Goal: Task Accomplishment & Management: Manage account settings

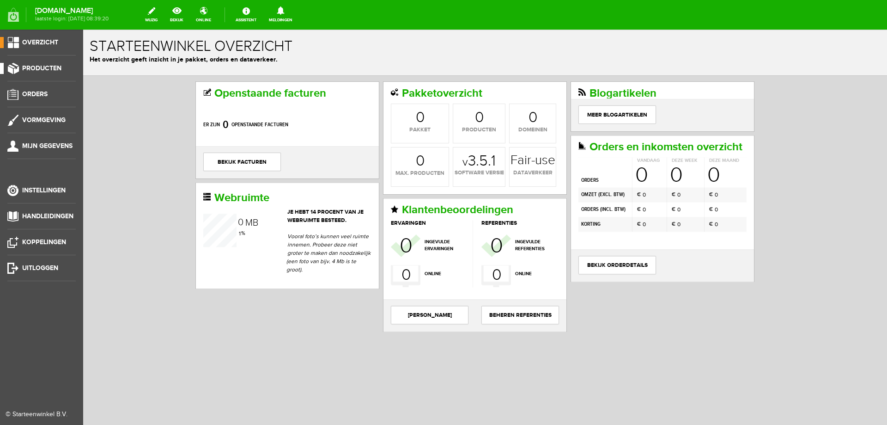
click at [43, 69] on span "Producten" at bounding box center [41, 68] width 39 height 8
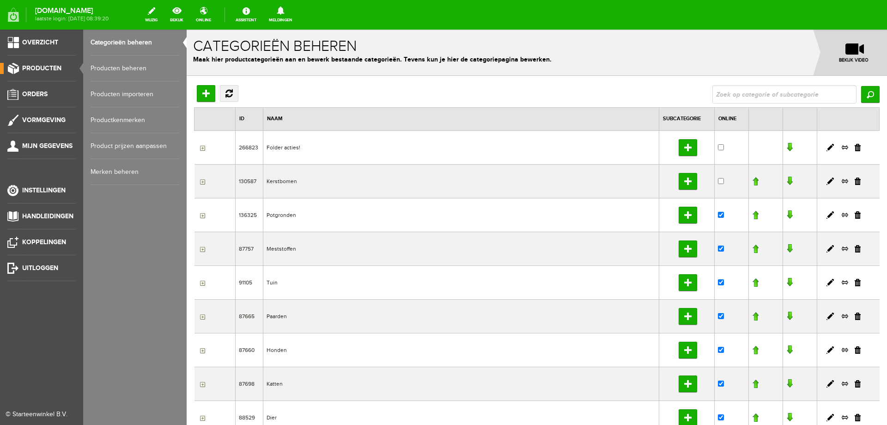
click at [116, 63] on link "Producten beheren" at bounding box center [135, 68] width 89 height 26
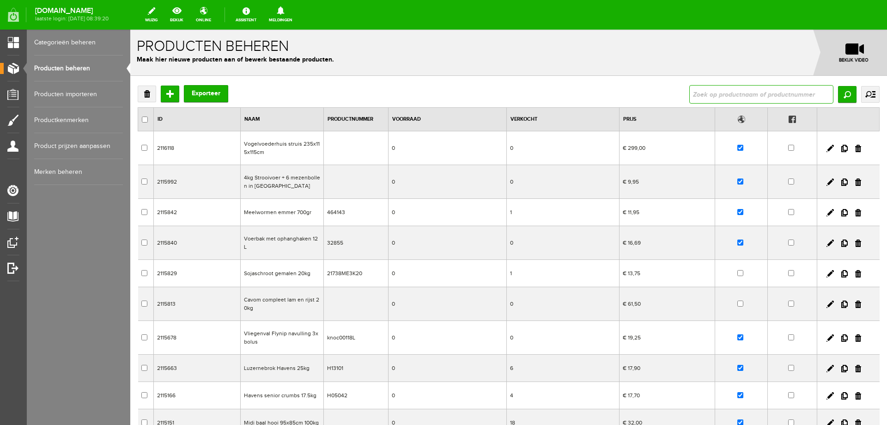
click at [693, 91] on input "text" at bounding box center [761, 94] width 144 height 18
type input "KP30"
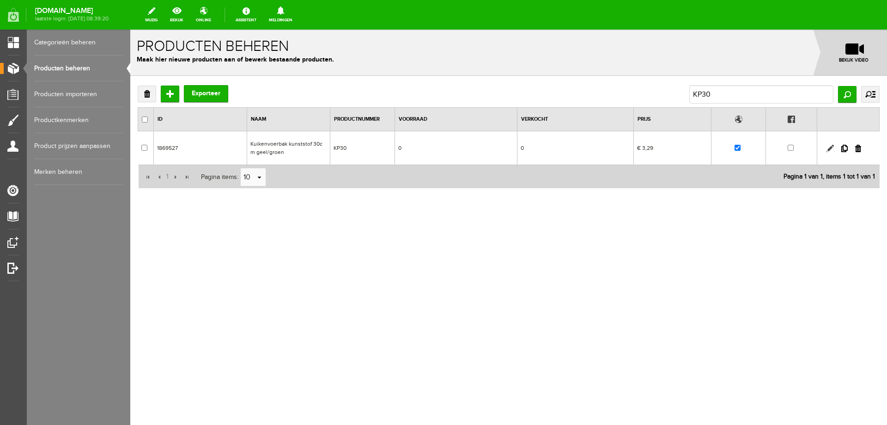
click at [831, 149] on link at bounding box center [830, 148] width 7 height 7
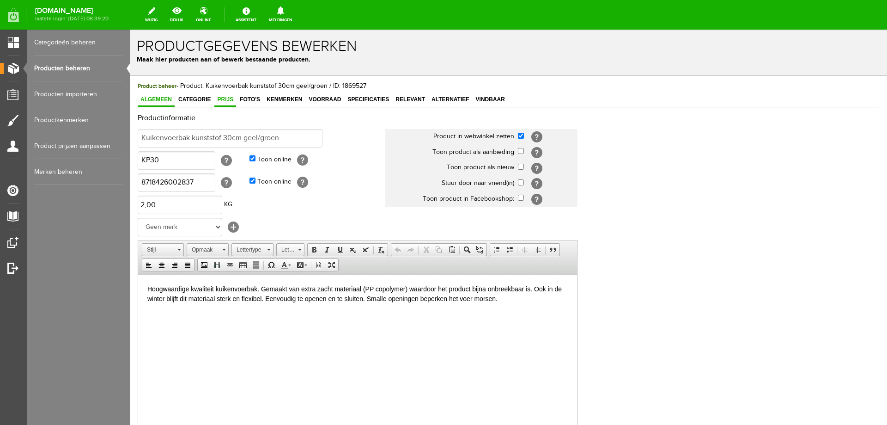
click at [224, 104] on link "Prijs" at bounding box center [225, 99] width 22 height 13
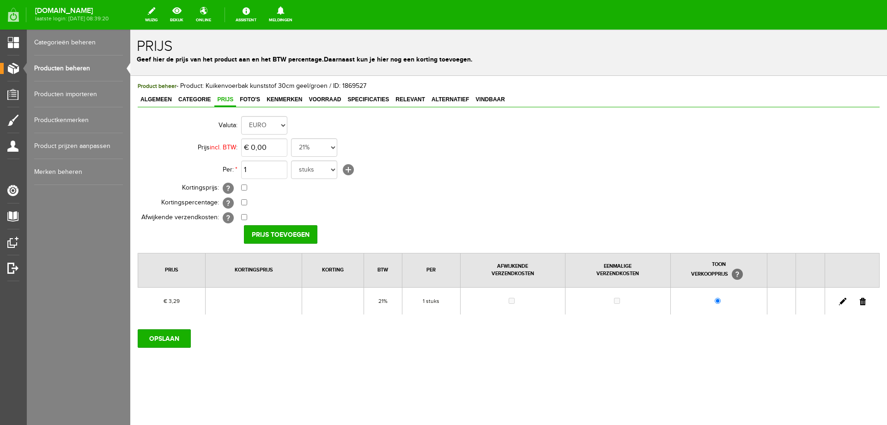
click at [841, 301] on link at bounding box center [842, 301] width 7 height 7
click at [272, 146] on input "3,29" at bounding box center [264, 147] width 46 height 18
type input "€ 3,39"
click at [268, 231] on input "[PERSON_NAME]" at bounding box center [277, 234] width 67 height 18
click at [155, 340] on input "OPSLAAN" at bounding box center [164, 338] width 53 height 18
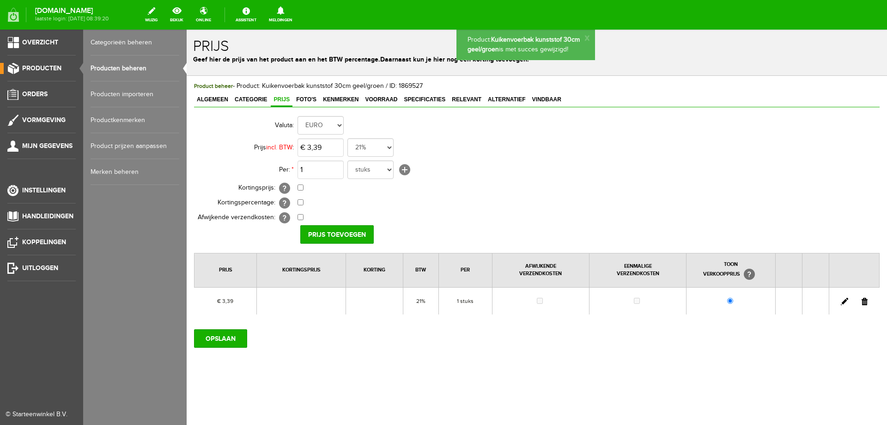
click at [113, 72] on link "Producten beheren" at bounding box center [135, 68] width 89 height 26
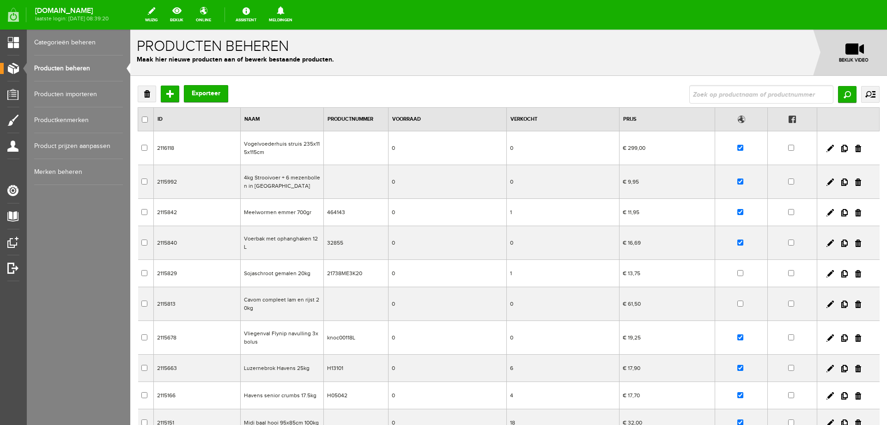
click at [780, 98] on input "text" at bounding box center [761, 94] width 144 height 18
type input "D6000B"
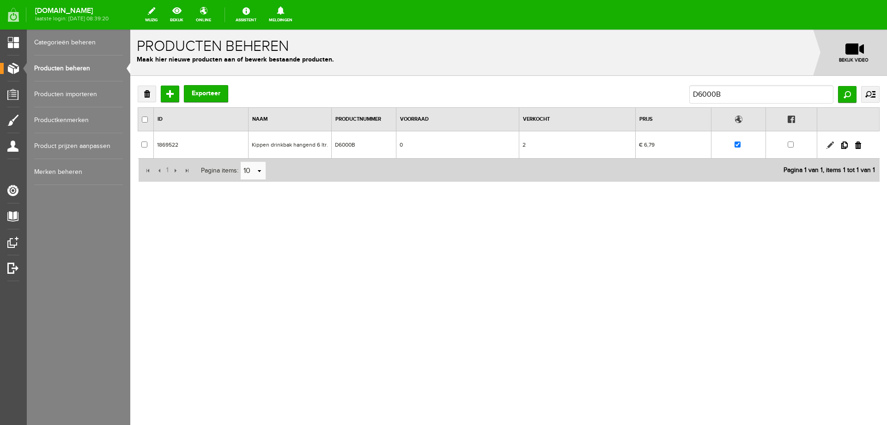
click at [828, 145] on link at bounding box center [830, 144] width 7 height 7
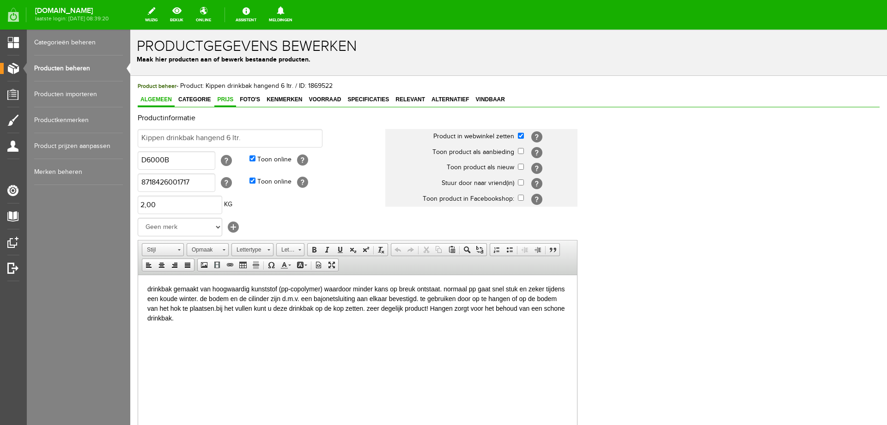
click at [225, 104] on link "Prijs" at bounding box center [225, 99] width 22 height 13
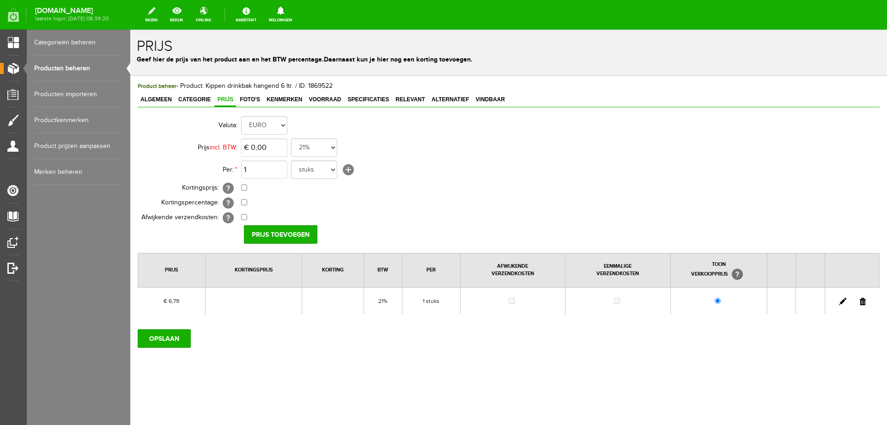
click at [842, 302] on link at bounding box center [842, 301] width 7 height 7
click at [278, 146] on input "6,79" at bounding box center [264, 147] width 46 height 18
type input "€ 6,99"
click at [288, 235] on input "[PERSON_NAME]" at bounding box center [277, 234] width 67 height 18
click at [159, 339] on input "OPSLAAN" at bounding box center [164, 338] width 53 height 18
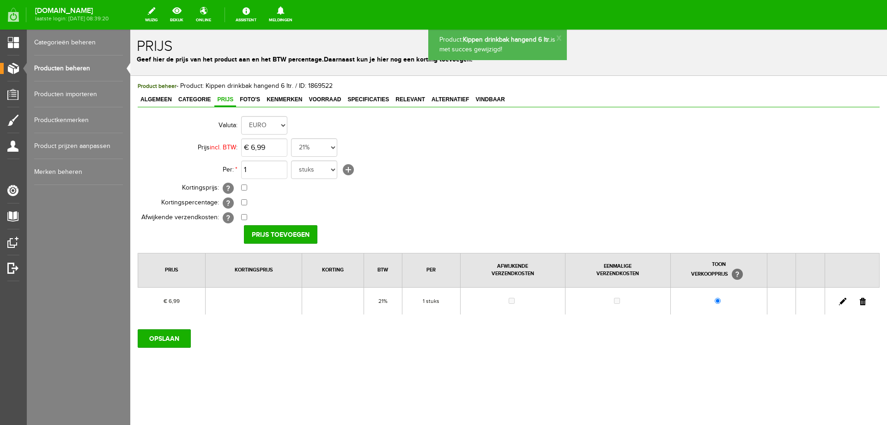
click at [55, 69] on link "Producten beheren" at bounding box center [78, 68] width 89 height 26
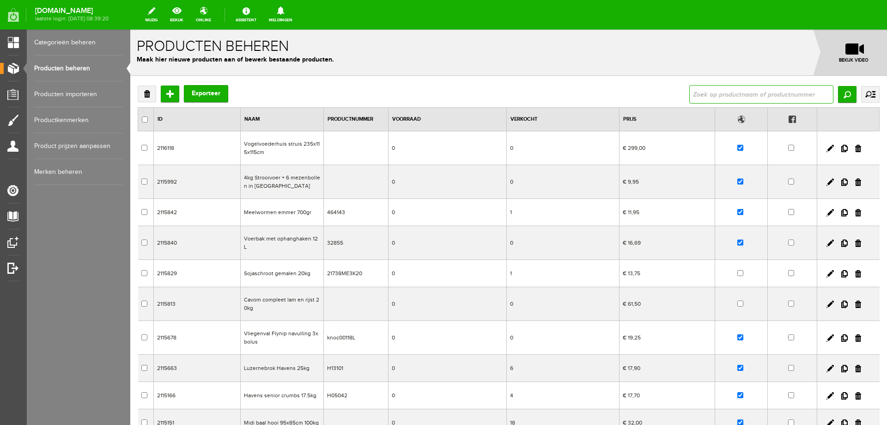
click at [712, 96] on input "text" at bounding box center [761, 94] width 144 height 18
type input "D3000B"
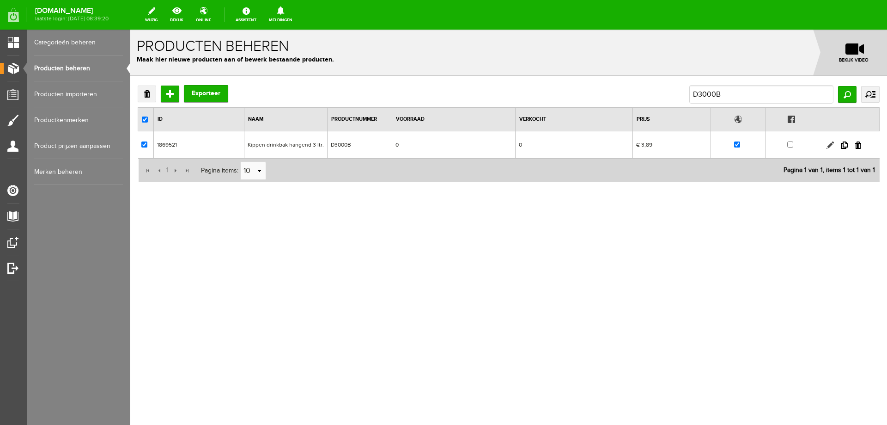
click at [828, 146] on link at bounding box center [830, 144] width 7 height 7
checkbox input "true"
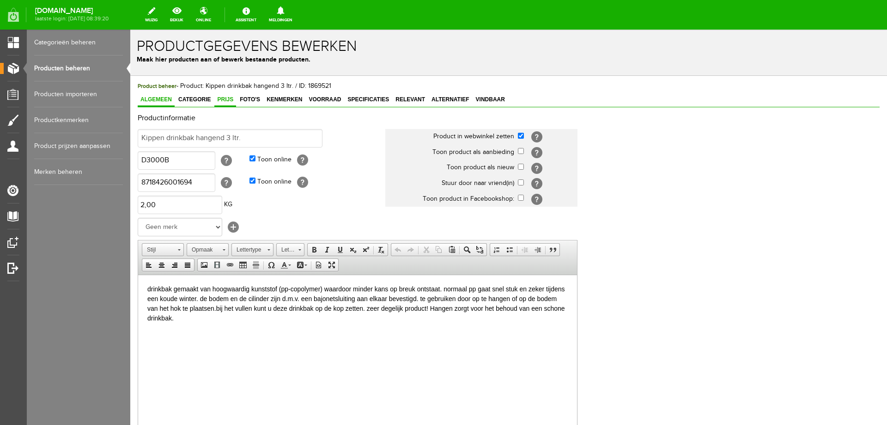
click at [228, 102] on span "Prijs" at bounding box center [225, 99] width 22 height 6
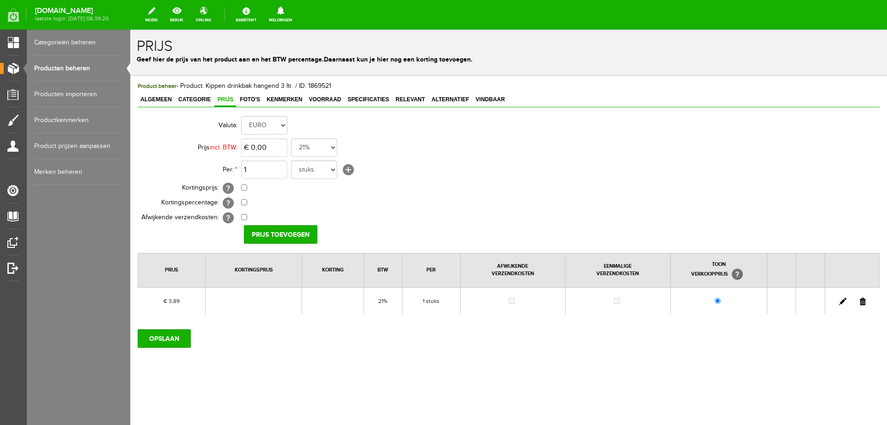
click at [842, 303] on link at bounding box center [842, 301] width 7 height 7
click at [266, 147] on input "3,89" at bounding box center [264, 147] width 46 height 18
type input "€ 3,99"
click at [268, 234] on input "[PERSON_NAME]" at bounding box center [277, 234] width 67 height 18
click at [147, 341] on input "OPSLAAN" at bounding box center [164, 338] width 53 height 18
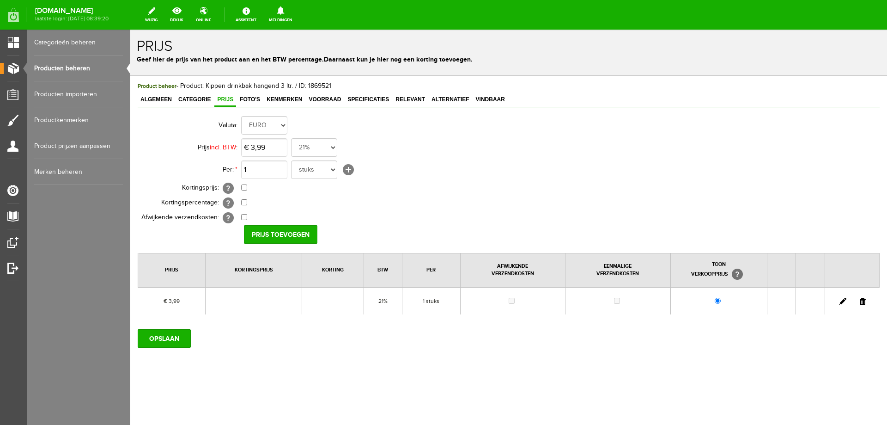
click at [77, 67] on link "Producten beheren" at bounding box center [78, 68] width 89 height 26
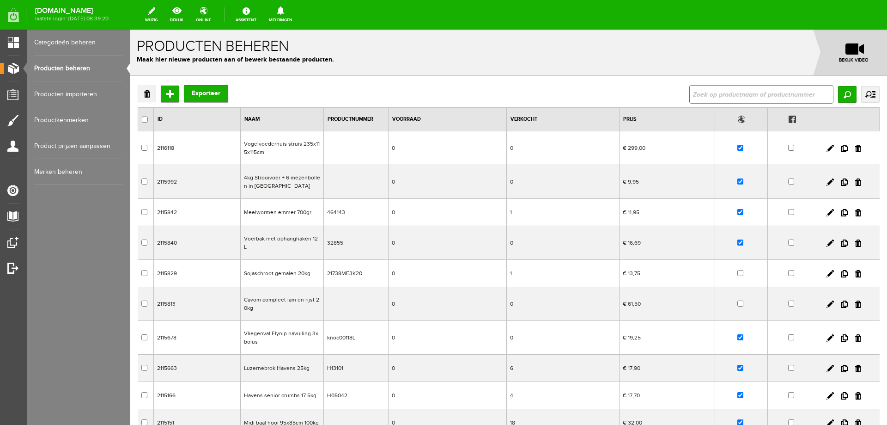
click at [696, 95] on input "text" at bounding box center [761, 94] width 144 height 18
type input "VH03P"
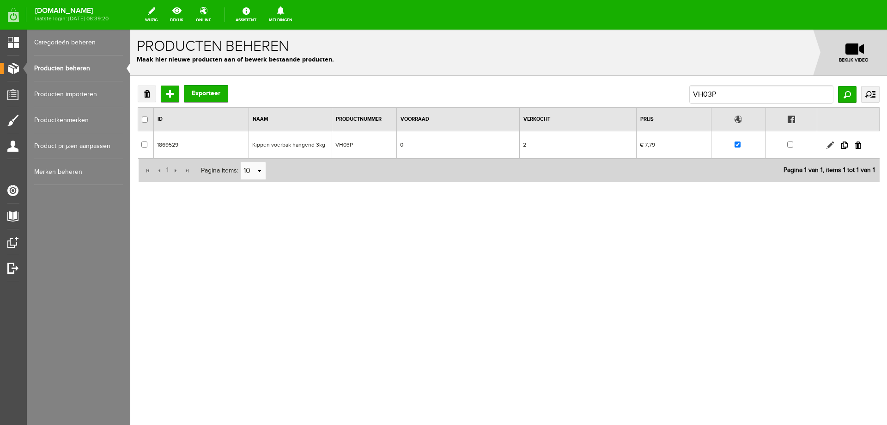
click at [827, 144] on link at bounding box center [830, 144] width 7 height 7
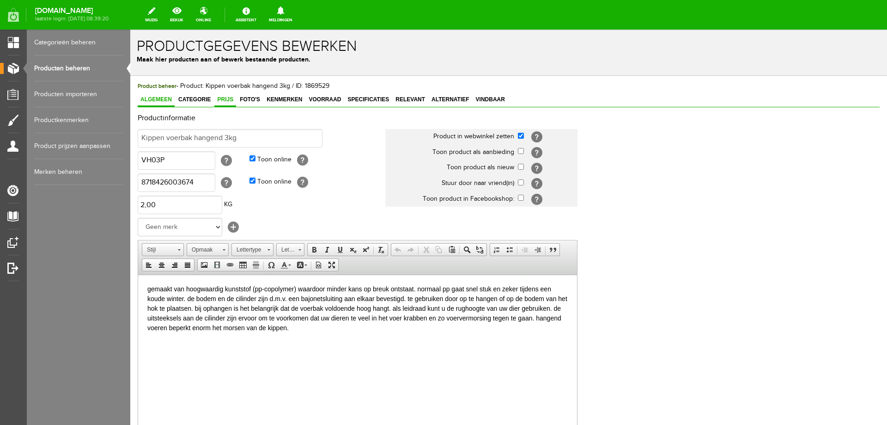
click at [228, 103] on span "Prijs" at bounding box center [225, 99] width 22 height 6
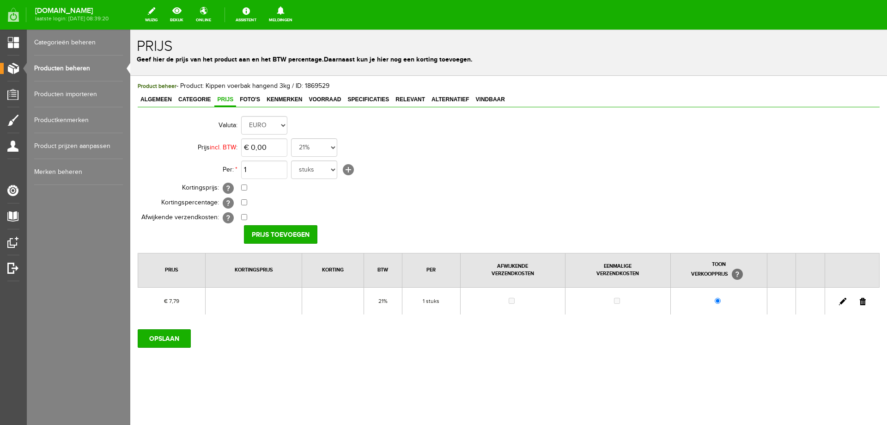
click at [840, 303] on link at bounding box center [842, 301] width 7 height 7
click at [281, 144] on input "7,79" at bounding box center [264, 147] width 46 height 18
click at [265, 150] on input "7,79" at bounding box center [264, 147] width 46 height 18
type input "€ 7,99"
click at [298, 234] on input "[PERSON_NAME]" at bounding box center [277, 234] width 67 height 18
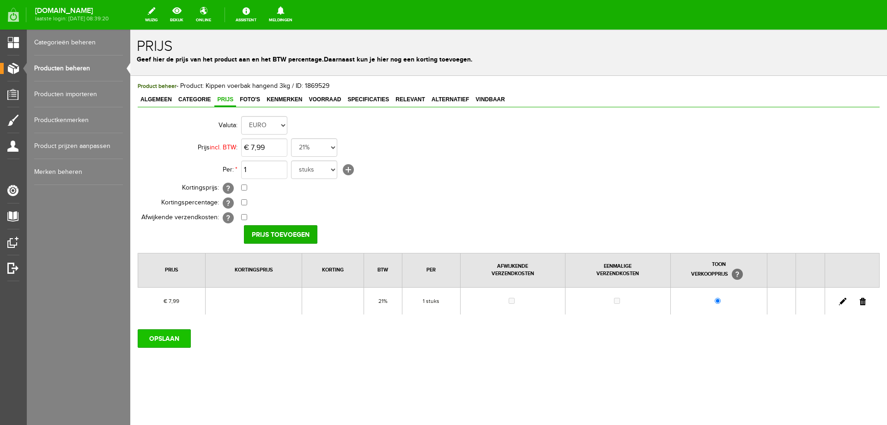
click at [163, 338] on input "OPSLAAN" at bounding box center [164, 338] width 53 height 18
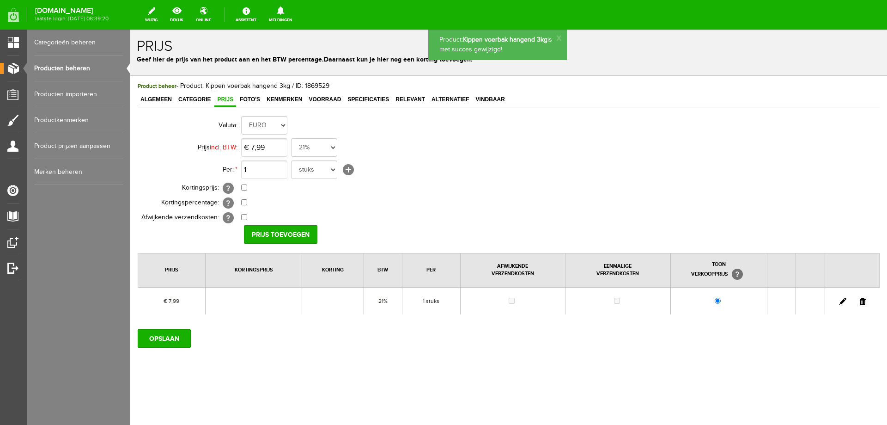
click at [68, 69] on link "Producten beheren" at bounding box center [78, 68] width 89 height 26
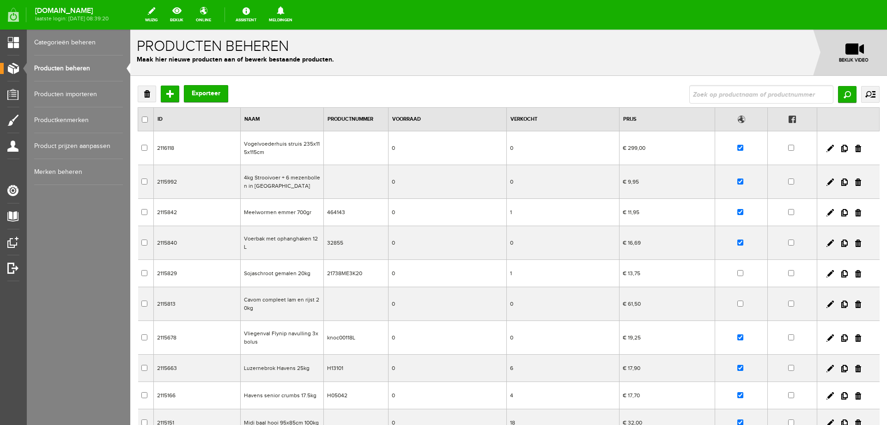
click at [732, 92] on input "text" at bounding box center [761, 94] width 144 height 18
type input "DFK05"
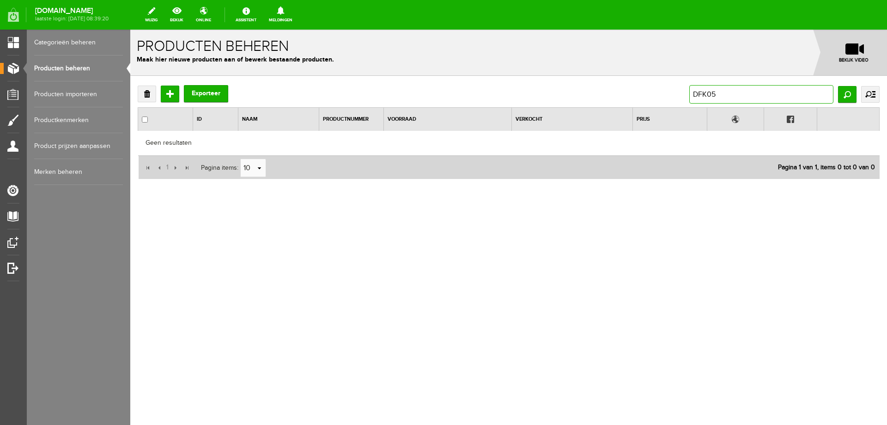
click at [732, 92] on input "DFK05" at bounding box center [761, 94] width 144 height 18
type input "DRINKFLES"
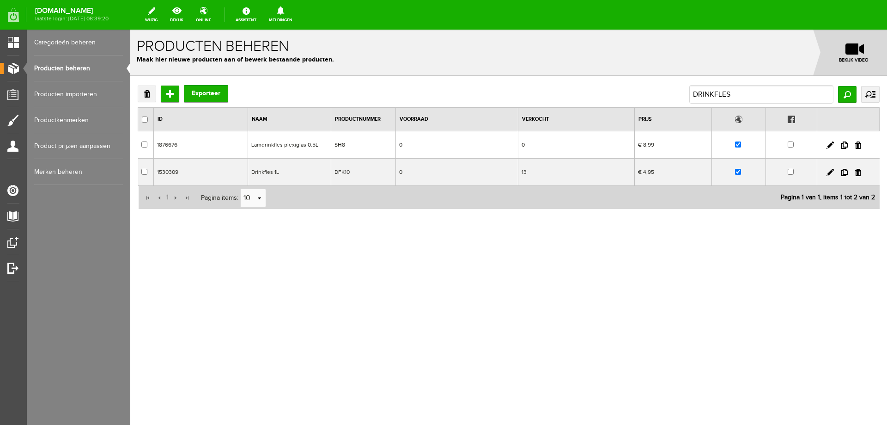
drag, startPoint x: 429, startPoint y: 177, endPoint x: 553, endPoint y: 207, distance: 127.4
click at [429, 177] on td "0" at bounding box center [457, 171] width 122 height 27
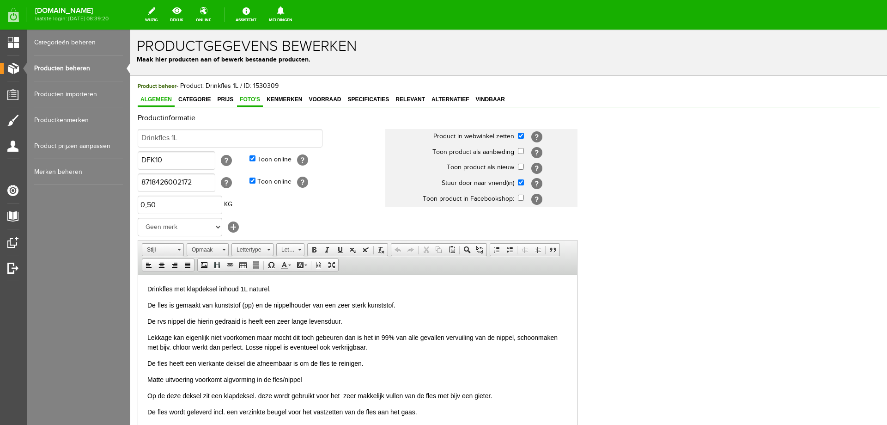
click at [247, 102] on span "Foto's" at bounding box center [250, 99] width 26 height 6
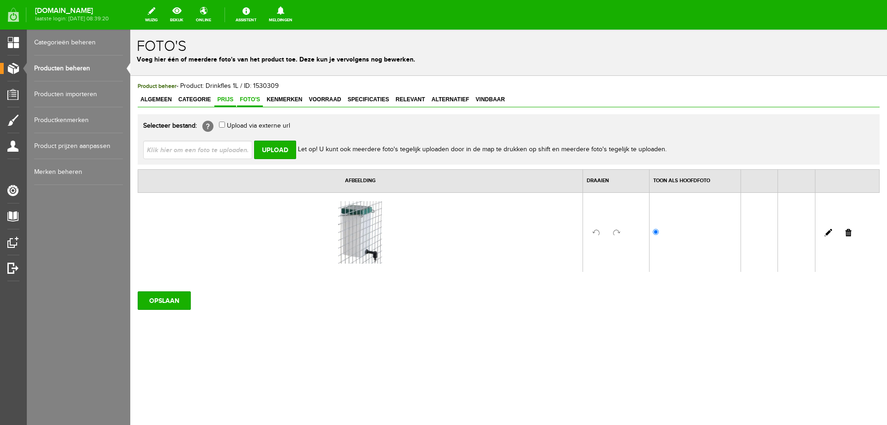
click at [225, 99] on span "Prijs" at bounding box center [225, 99] width 22 height 6
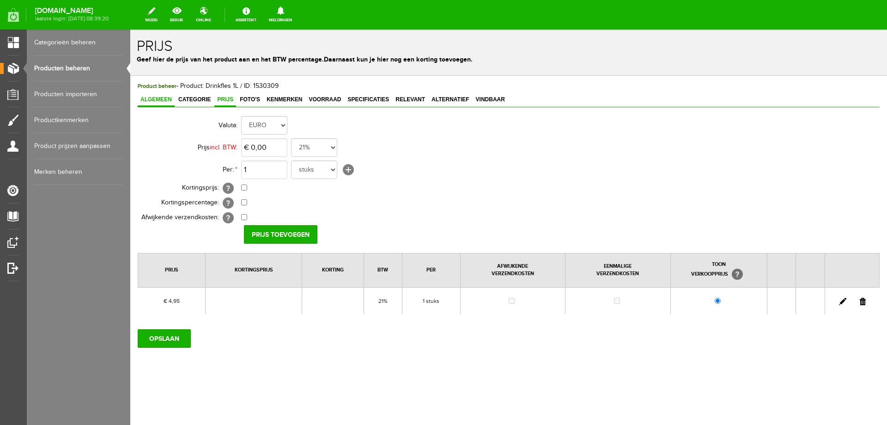
click at [166, 101] on span "Algemeen" at bounding box center [156, 99] width 37 height 6
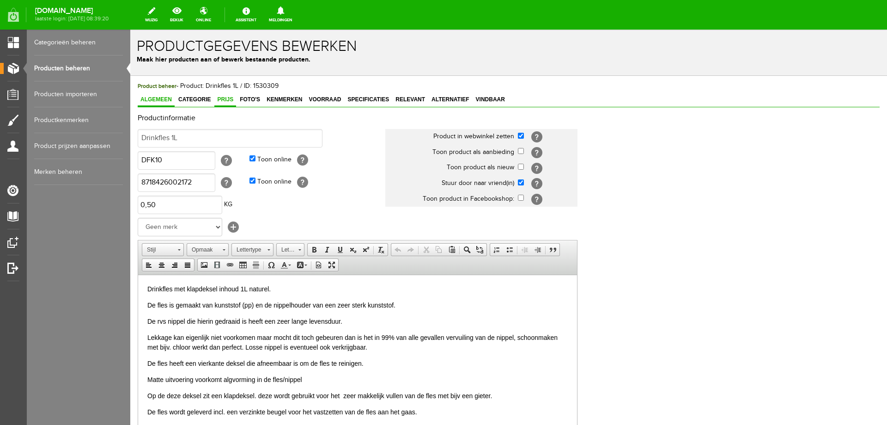
click at [225, 103] on span "Prijs" at bounding box center [225, 99] width 22 height 6
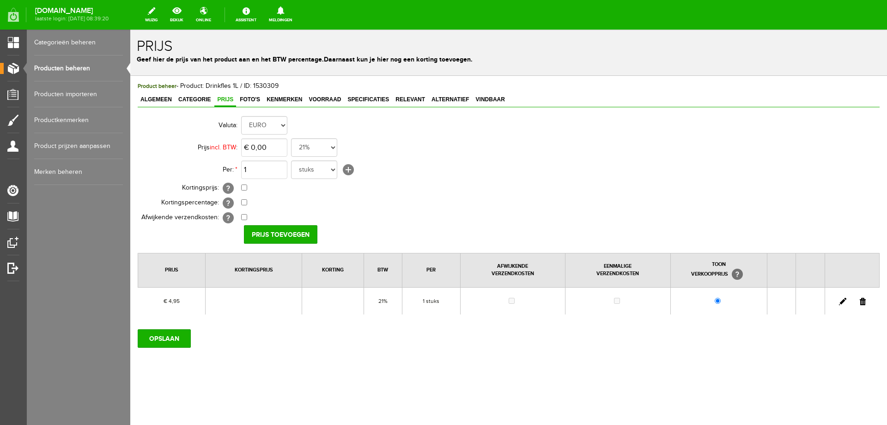
click at [843, 301] on link at bounding box center [842, 301] width 7 height 7
click at [266, 149] on input "4,95" at bounding box center [264, 147] width 46 height 18
click at [265, 146] on input "4,95" at bounding box center [264, 147] width 46 height 18
type input "€ 4,89"
click at [276, 232] on input "[PERSON_NAME]" at bounding box center [277, 234] width 67 height 18
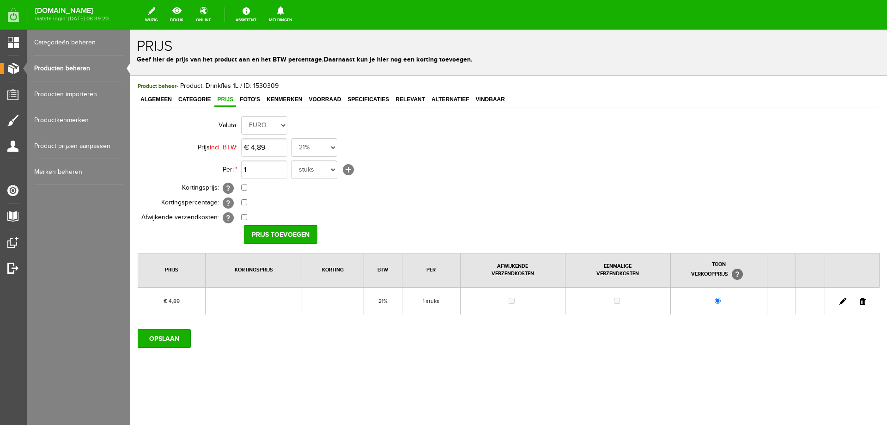
click at [74, 69] on link "Producten beheren" at bounding box center [78, 68] width 89 height 26
click at [160, 338] on input "OPSLAAN" at bounding box center [164, 338] width 53 height 18
